Goal: Obtain resource: Download file/media

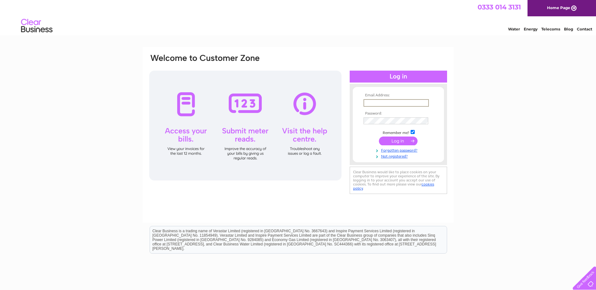
drag, startPoint x: 394, startPoint y: 100, endPoint x: 390, endPoint y: 101, distance: 3.7
click at [393, 100] on input "text" at bounding box center [395, 103] width 65 height 8
type input "tr-keddie@btconnect.com"
click at [400, 141] on input "submit" at bounding box center [398, 140] width 39 height 9
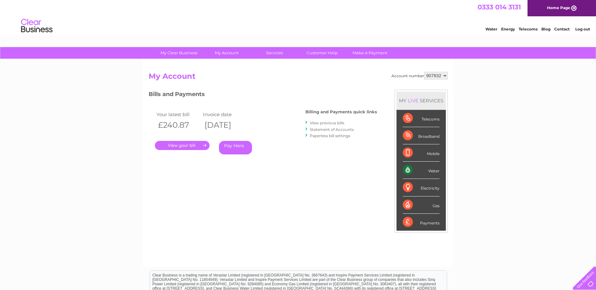
click at [189, 146] on link "." at bounding box center [182, 145] width 55 height 9
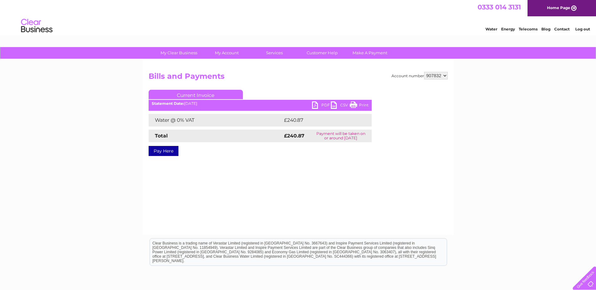
click at [318, 106] on link "PDF" at bounding box center [321, 105] width 19 height 9
click at [446, 76] on select "907832 938138" at bounding box center [436, 76] width 24 height 8
select select "938138"
click at [424, 72] on select "907832 938138" at bounding box center [436, 76] width 24 height 8
click at [318, 106] on link "PDF" at bounding box center [321, 105] width 19 height 9
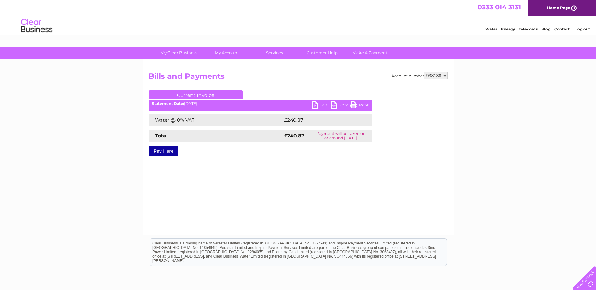
click at [445, 74] on select "907832 938138" at bounding box center [436, 76] width 24 height 8
click at [424, 72] on select "907832 938138" at bounding box center [436, 76] width 24 height 8
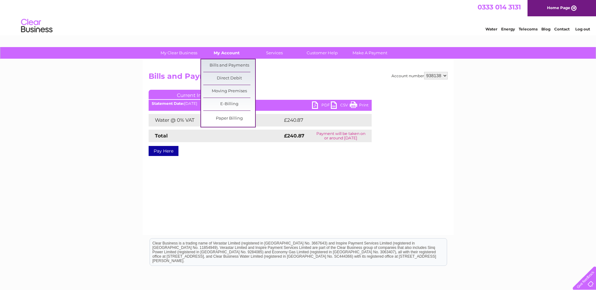
click at [227, 51] on link "My Account" at bounding box center [227, 53] width 52 height 12
click at [226, 64] on link "Bills and Payments" at bounding box center [229, 65] width 52 height 13
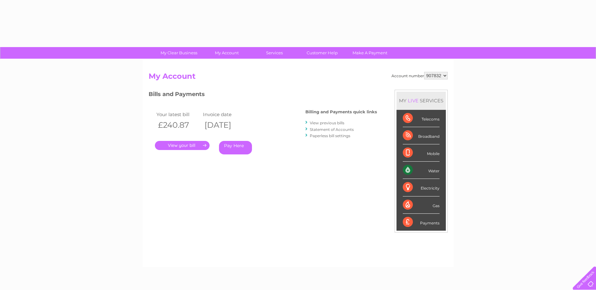
click at [444, 75] on select "907832 938138" at bounding box center [436, 76] width 24 height 8
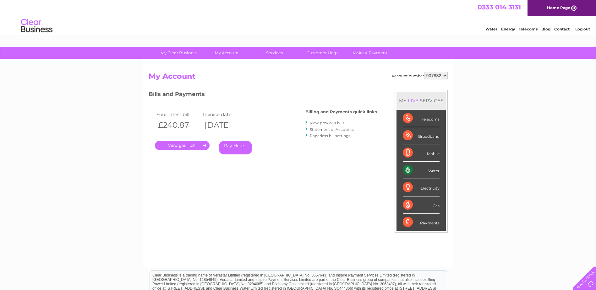
select select "938138"
click at [424, 72] on select "907832 938138" at bounding box center [436, 76] width 24 height 8
click at [188, 146] on link "." at bounding box center [182, 145] width 55 height 9
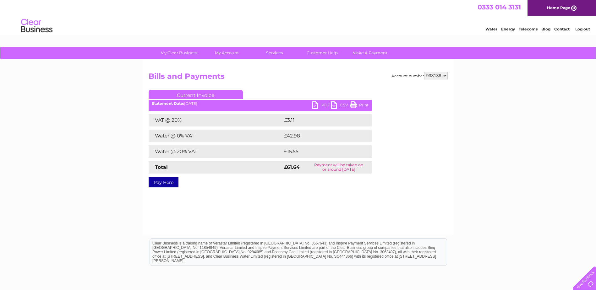
click at [315, 106] on link "PDF" at bounding box center [321, 105] width 19 height 9
